Goal: Communication & Community: Answer question/provide support

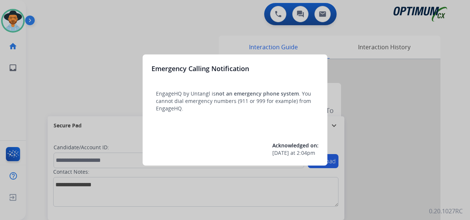
click at [15, 17] on div at bounding box center [235, 110] width 470 height 220
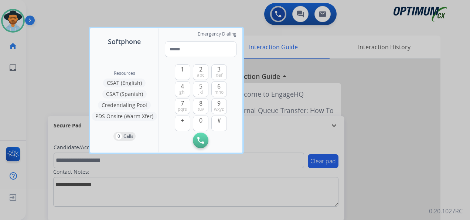
click at [15, 17] on div at bounding box center [235, 110] width 470 height 220
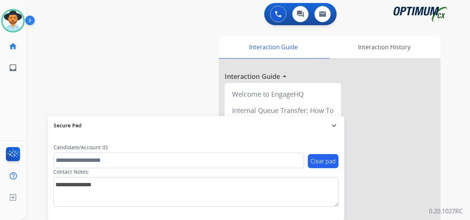
click at [15, 17] on img at bounding box center [13, 20] width 21 height 21
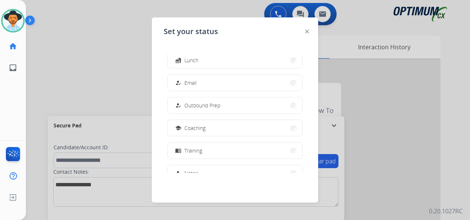
scroll to position [111, 0]
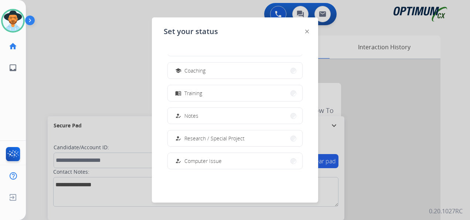
click at [217, 135] on span "Research / Special Project" at bounding box center [214, 138] width 60 height 8
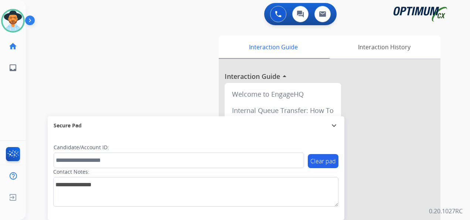
click at [11, 22] on img at bounding box center [13, 20] width 21 height 21
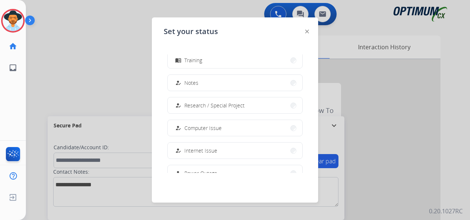
scroll to position [147, 0]
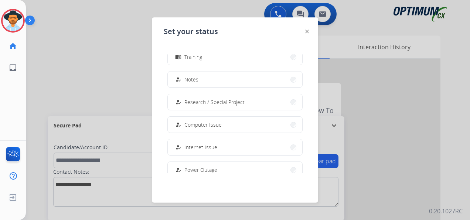
click at [214, 103] on span "Research / Special Project" at bounding box center [214, 102] width 60 height 8
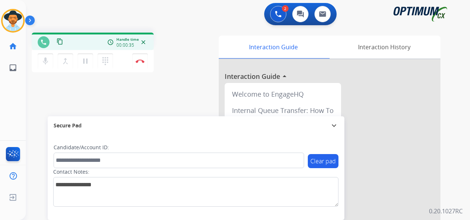
click at [141, 60] on img at bounding box center [140, 61] width 9 height 4
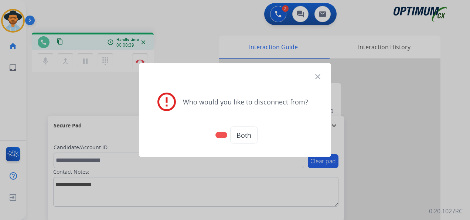
click at [223, 133] on button at bounding box center [222, 135] width 12 height 6
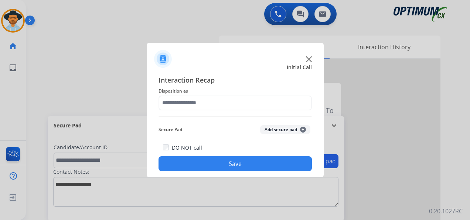
click at [308, 58] on img at bounding box center [309, 59] width 6 height 6
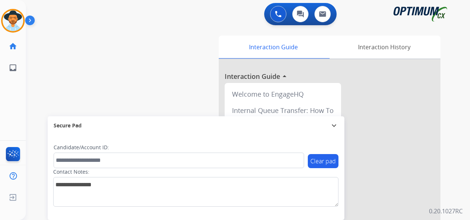
click at [18, 20] on img at bounding box center [13, 20] width 21 height 21
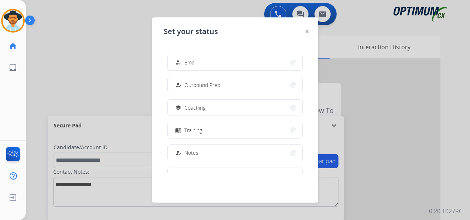
scroll to position [184, 0]
click at [212, 61] on span "Research / Special Project" at bounding box center [214, 65] width 60 height 8
